Goal: Task Accomplishment & Management: Complete application form

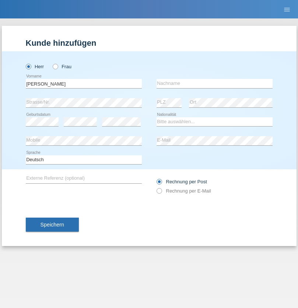
type input "[PERSON_NAME]"
click at [215, 83] on input "text" at bounding box center [215, 83] width 116 height 9
type input "Eberle"
select select "CH"
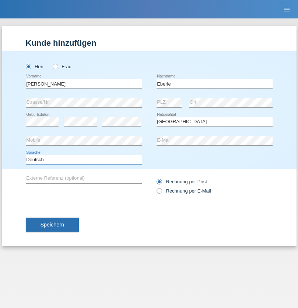
select select "en"
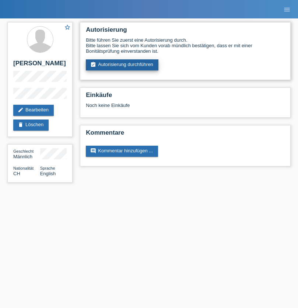
click at [122, 65] on link "assignment_turned_in Autorisierung durchführen" at bounding box center [122, 64] width 73 height 11
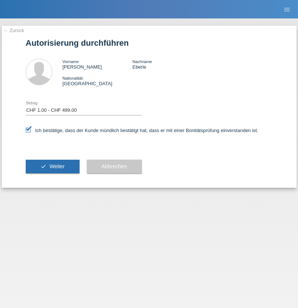
select select "1"
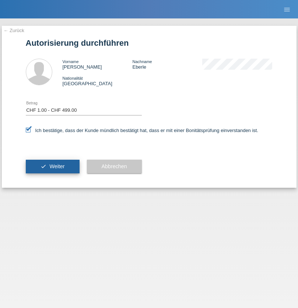
click at [52, 166] on span "Weiter" at bounding box center [56, 166] width 15 height 6
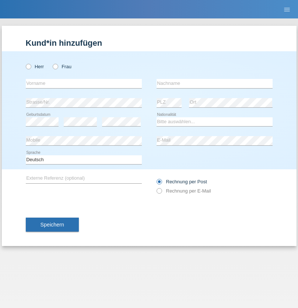
radio input "true"
click at [84, 83] on input "text" at bounding box center [84, 83] width 116 height 9
type input "Albiona"
click at [215, 83] on input "text" at bounding box center [215, 83] width 116 height 9
type input "Kastrati"
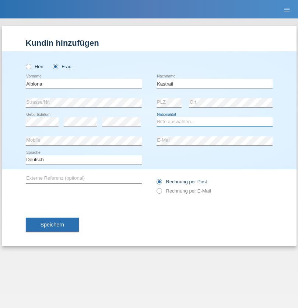
select select "XK"
select select "C"
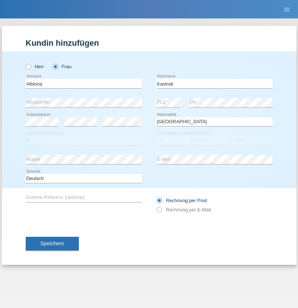
select select "26"
select select "11"
select select "2006"
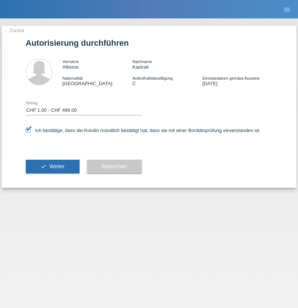
select select "1"
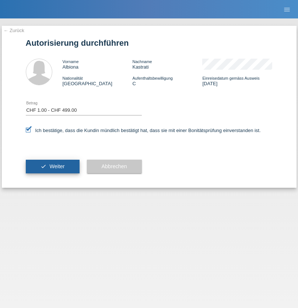
click at [52, 166] on span "Weiter" at bounding box center [56, 166] width 15 height 6
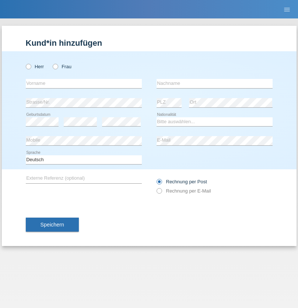
radio input "true"
click at [84, 83] on input "text" at bounding box center [84, 83] width 116 height 9
type input "Ghiotghiu"
click at [215, 83] on input "text" at bounding box center [215, 83] width 116 height 9
type input "Ionut"
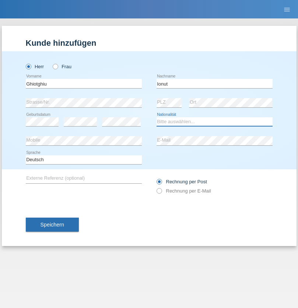
select select "RO"
select select "C"
select select "29"
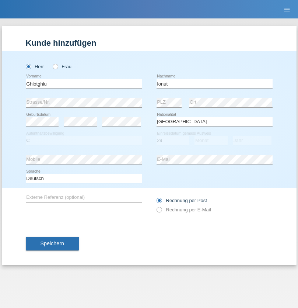
select select "04"
select select "2021"
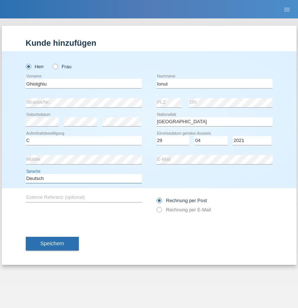
select select "en"
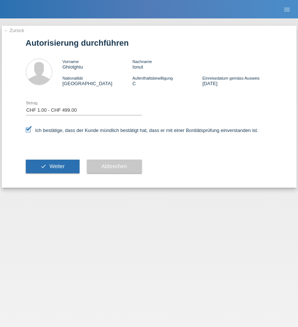
select select "1"
click at [52, 166] on span "Weiter" at bounding box center [56, 166] width 15 height 6
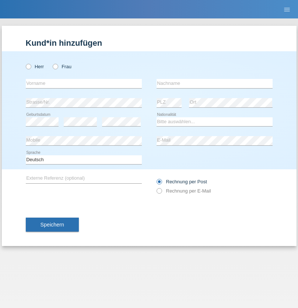
radio input "true"
click at [84, 83] on input "text" at bounding box center [84, 83] width 116 height 9
type input "Zlatko"
click at [215, 83] on input "text" at bounding box center [215, 83] width 116 height 9
type input "angelov"
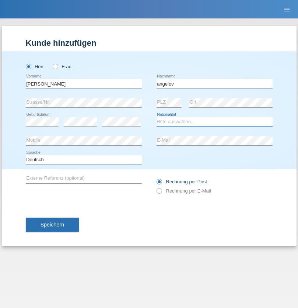
select select "BG"
select select "C"
select select "26"
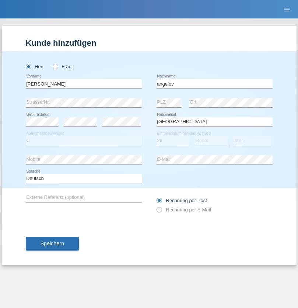
select select "03"
select select "1983"
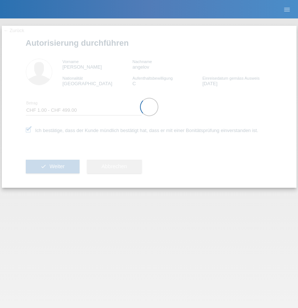
select select "1"
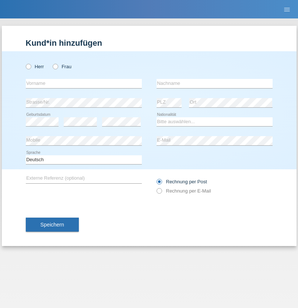
radio input "true"
click at [84, 83] on input "text" at bounding box center [84, 83] width 116 height 9
type input "Milena"
click at [215, 83] on input "text" at bounding box center [215, 83] width 116 height 9
type input "Ivkovic"
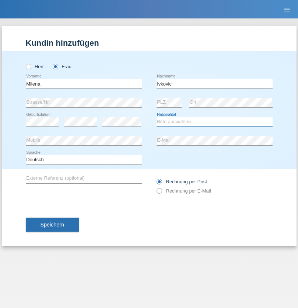
select select "CH"
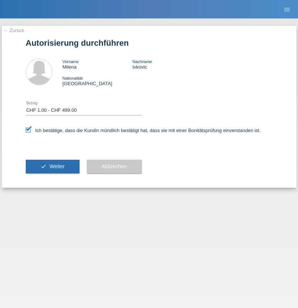
select select "1"
click at [52, 166] on span "Weiter" at bounding box center [56, 166] width 15 height 6
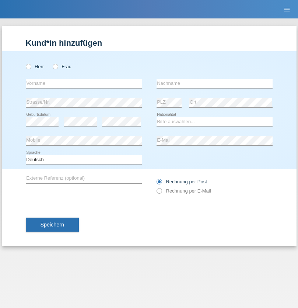
radio input "true"
click at [84, 83] on input "text" at bounding box center [84, 83] width 116 height 9
type input "[PERSON_NAME]"
click at [215, 83] on input "text" at bounding box center [215, 83] width 116 height 9
type input "Hugentobler"
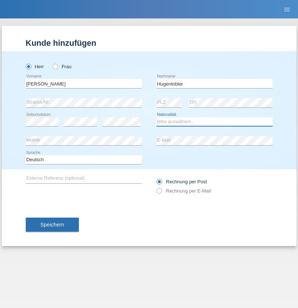
select select "CH"
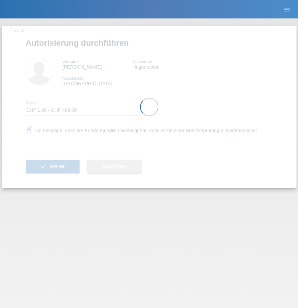
select select "1"
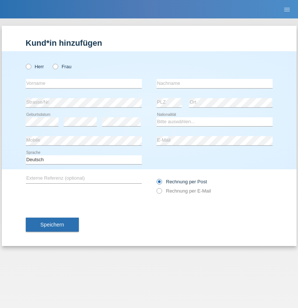
radio input "true"
click at [84, 83] on input "text" at bounding box center [84, 83] width 116 height 9
type input "Arbenita"
click at [215, 83] on input "text" at bounding box center [215, 83] width 116 height 9
type input "Kastrati"
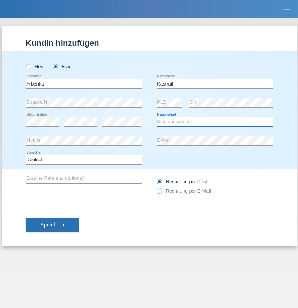
select select "XK"
select select "C"
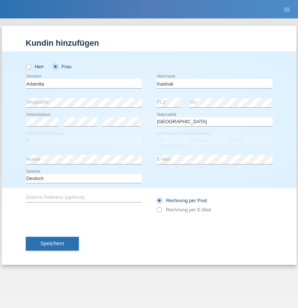
select select "17"
select select "06"
select select "1999"
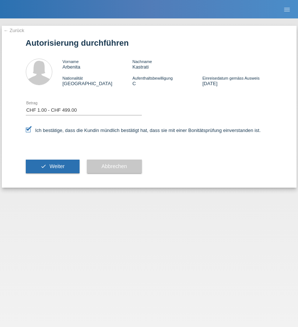
select select "1"
click at [52, 166] on span "Weiter" at bounding box center [56, 166] width 15 height 6
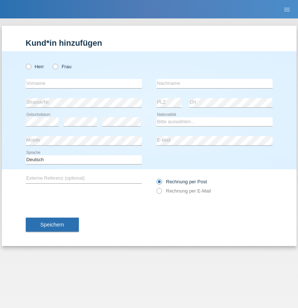
radio input "true"
click at [84, 83] on input "text" at bounding box center [84, 83] width 116 height 9
type input "Ardian"
click at [215, 83] on input "text" at bounding box center [215, 83] width 116 height 9
type input "Kastrati"
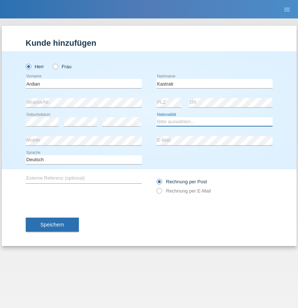
select select "XK"
select select "C"
select select "17"
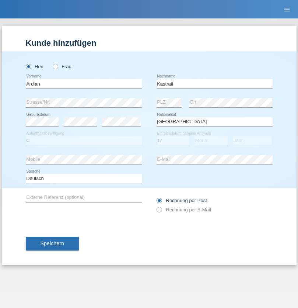
select select "03"
select select "2006"
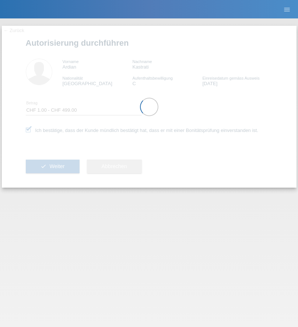
select select "1"
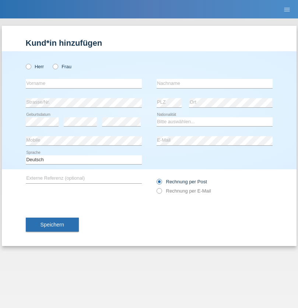
radio input "true"
click at [84, 83] on input "text" at bounding box center [84, 83] width 116 height 9
type input "[PERSON_NAME]"
click at [215, 83] on input "text" at bounding box center [215, 83] width 116 height 9
type input "Mehlhorn"
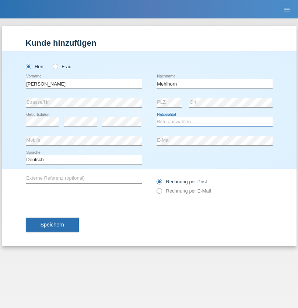
select select "CH"
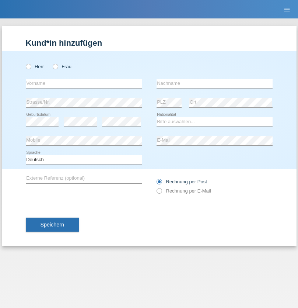
radio input "true"
click at [84, 83] on input "text" at bounding box center [84, 83] width 116 height 9
type input "Cristina"
click at [215, 83] on input "text" at bounding box center [215, 83] width 116 height 9
type input "Papuc"
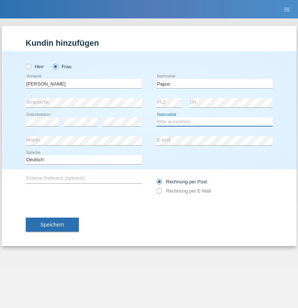
select select "RO"
select select "C"
select select "30"
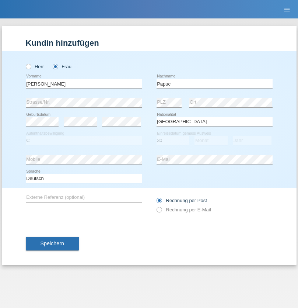
select select "07"
select select "2019"
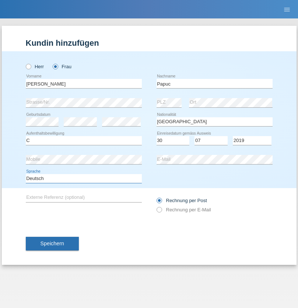
select select "en"
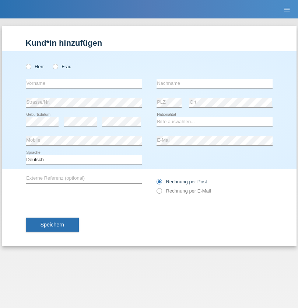
radio input "true"
click at [84, 83] on input "text" at bounding box center [84, 83] width 116 height 9
type input "Dikbaş"
click at [215, 83] on input "text" at bounding box center [215, 83] width 116 height 9
type input "Nuray"
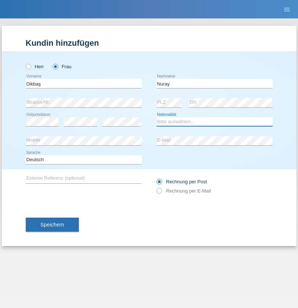
select select "TR"
select select "C"
select select "09"
select select "11"
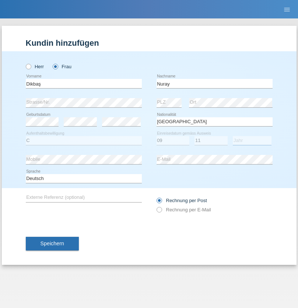
select select "1994"
